Goal: Task Accomplishment & Management: Use online tool/utility

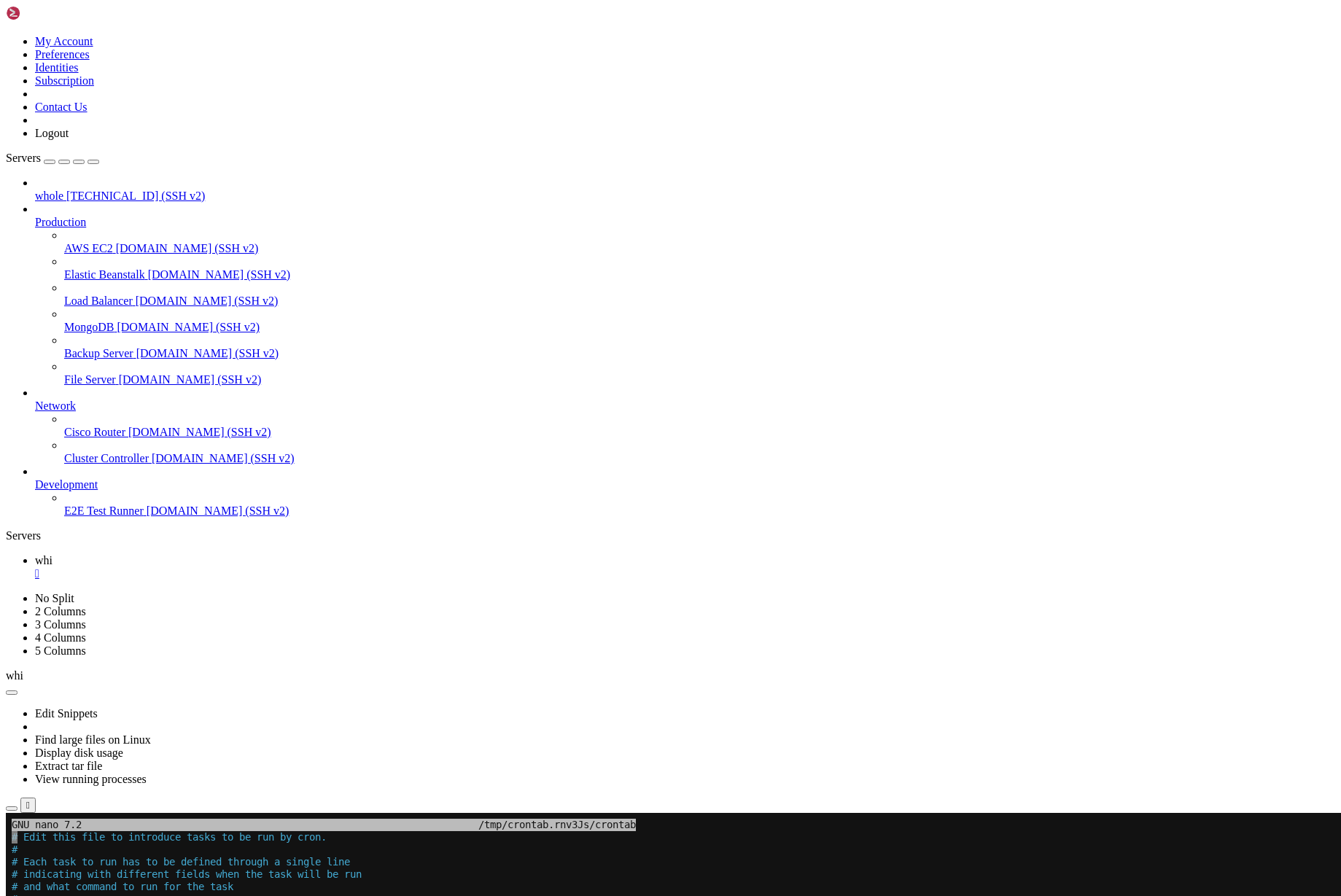
scroll to position [6, 2]
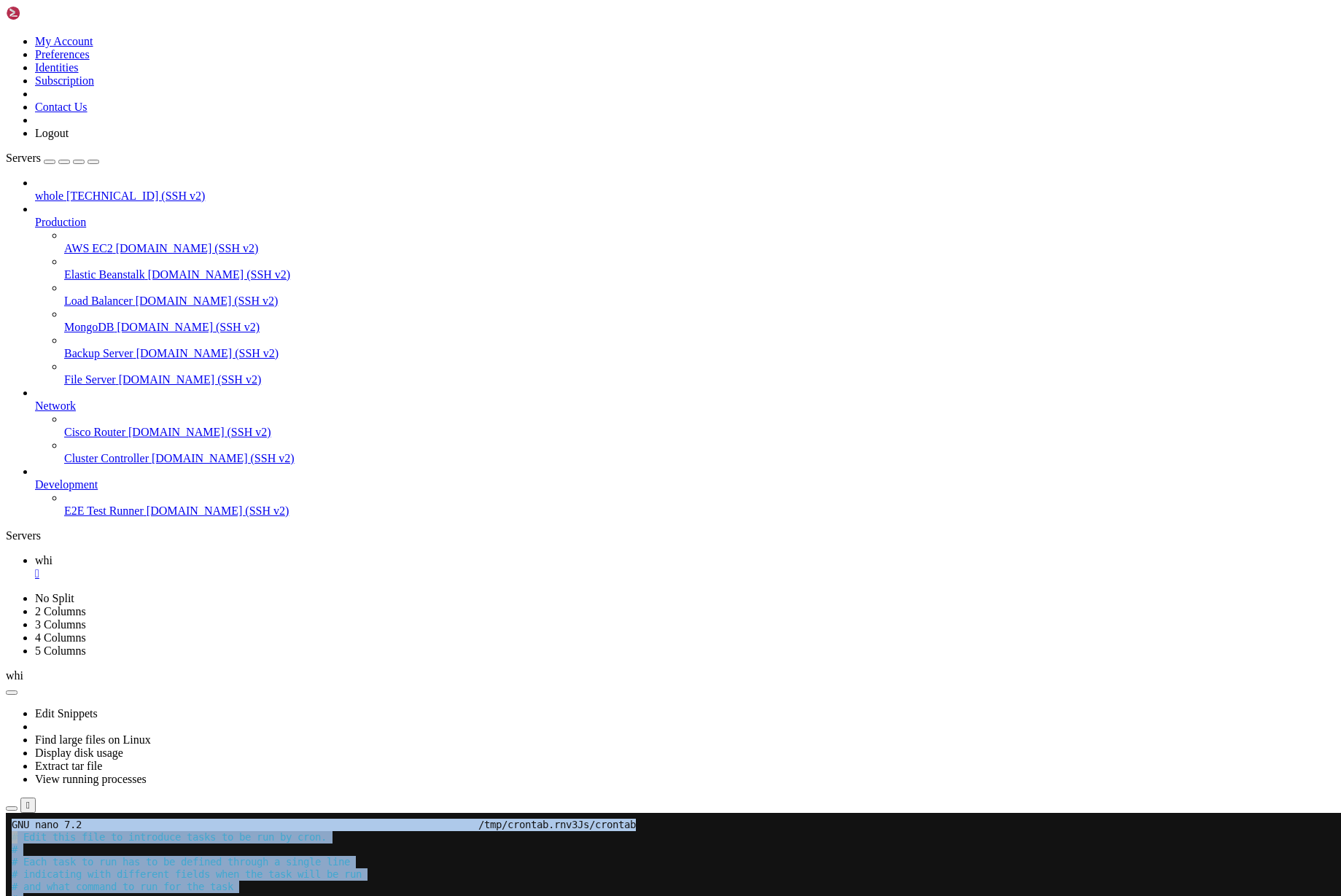
drag, startPoint x: 9, startPoint y: 1172, endPoint x: 428, endPoint y: 1279, distance: 432.4
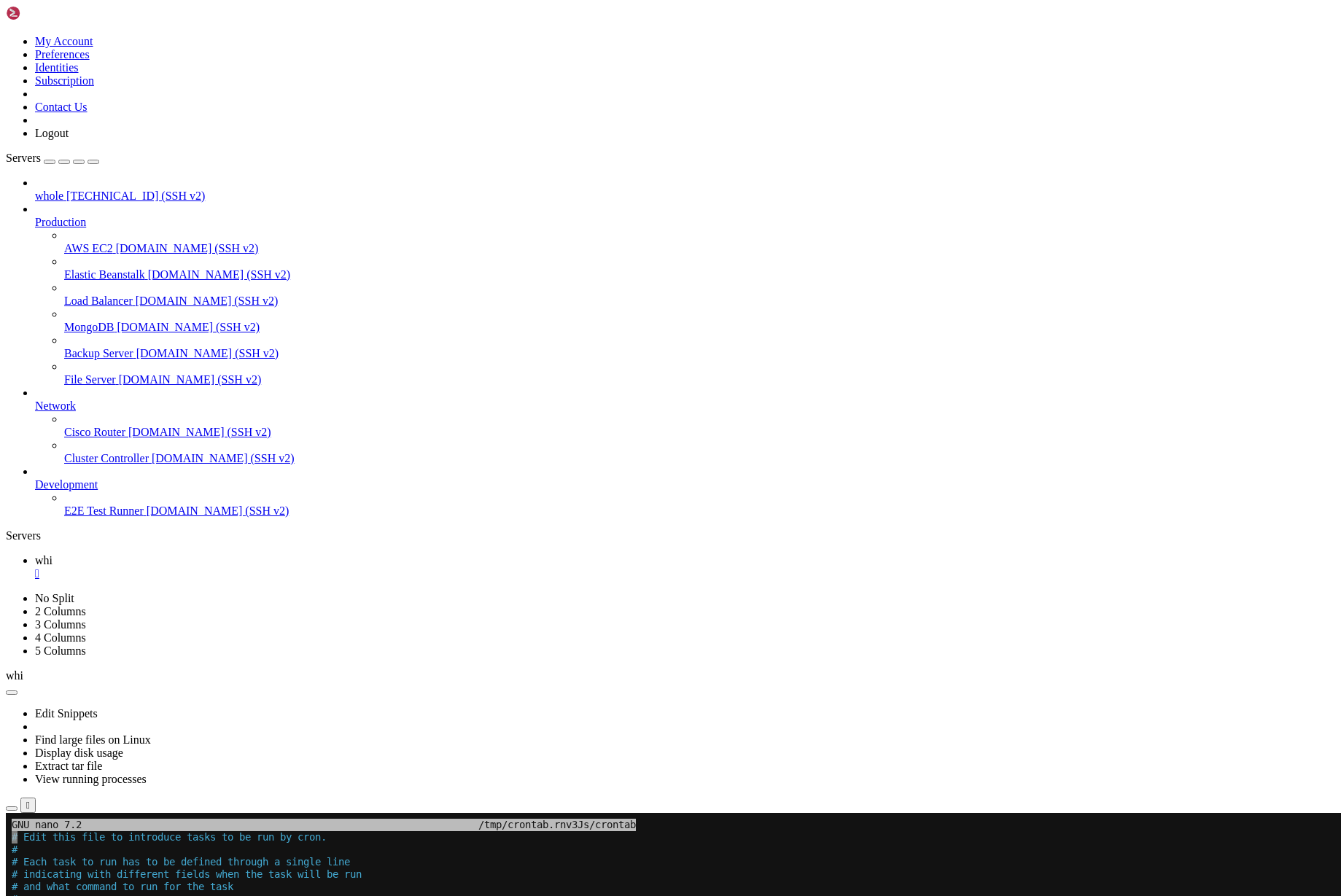
drag, startPoint x: 11, startPoint y: 1171, endPoint x: 502, endPoint y: 1299, distance: 507.4
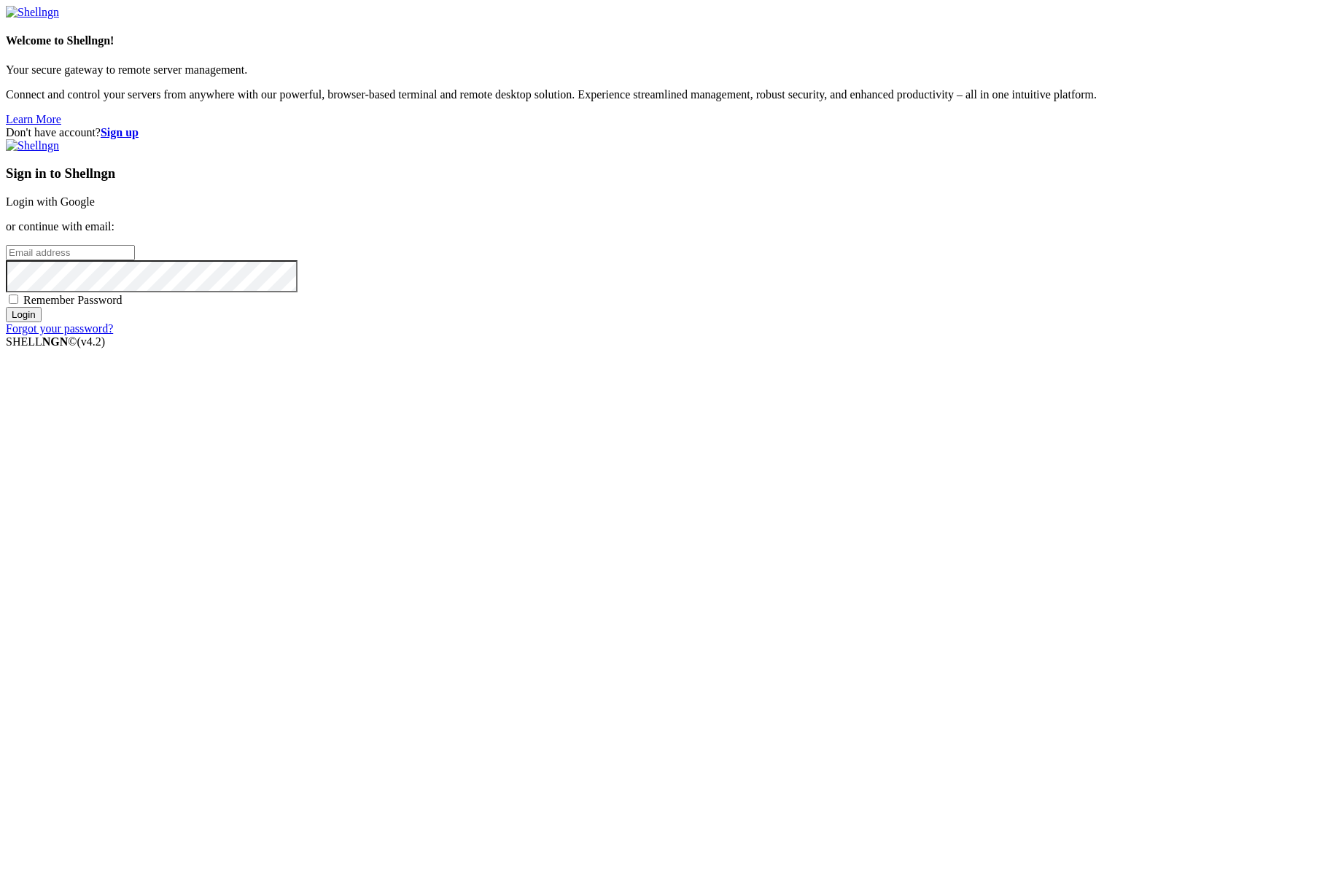
click at [95, 208] on link "Login with Google" at bounding box center [49, 202] width 89 height 13
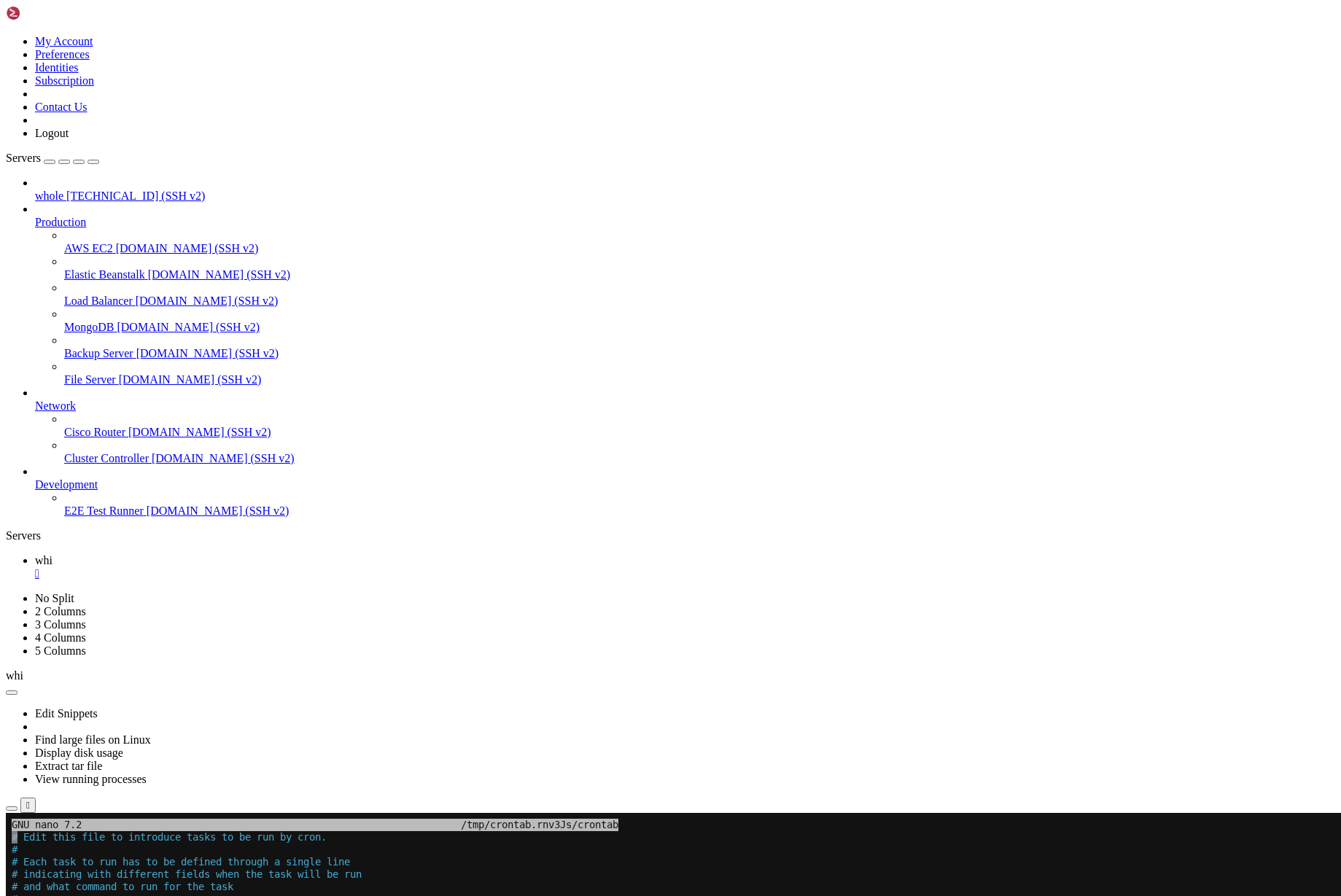
scroll to position [793, 0]
